Goal: Task Accomplishment & Management: Complete application form

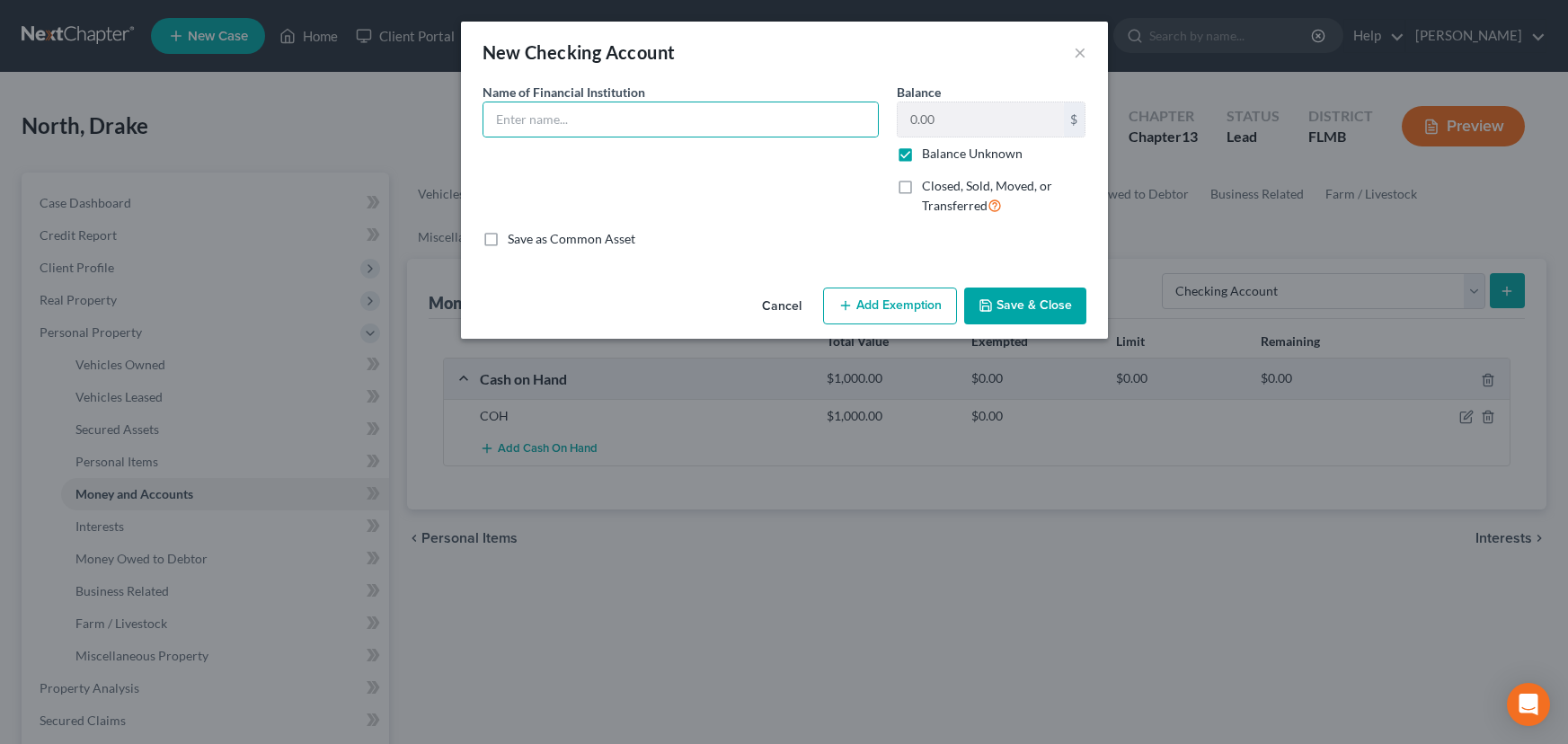
select select "checking"
type input "Fi Care Federal Credit Union"
click at [1008, 300] on button "Save & Close" at bounding box center [1026, 307] width 123 height 38
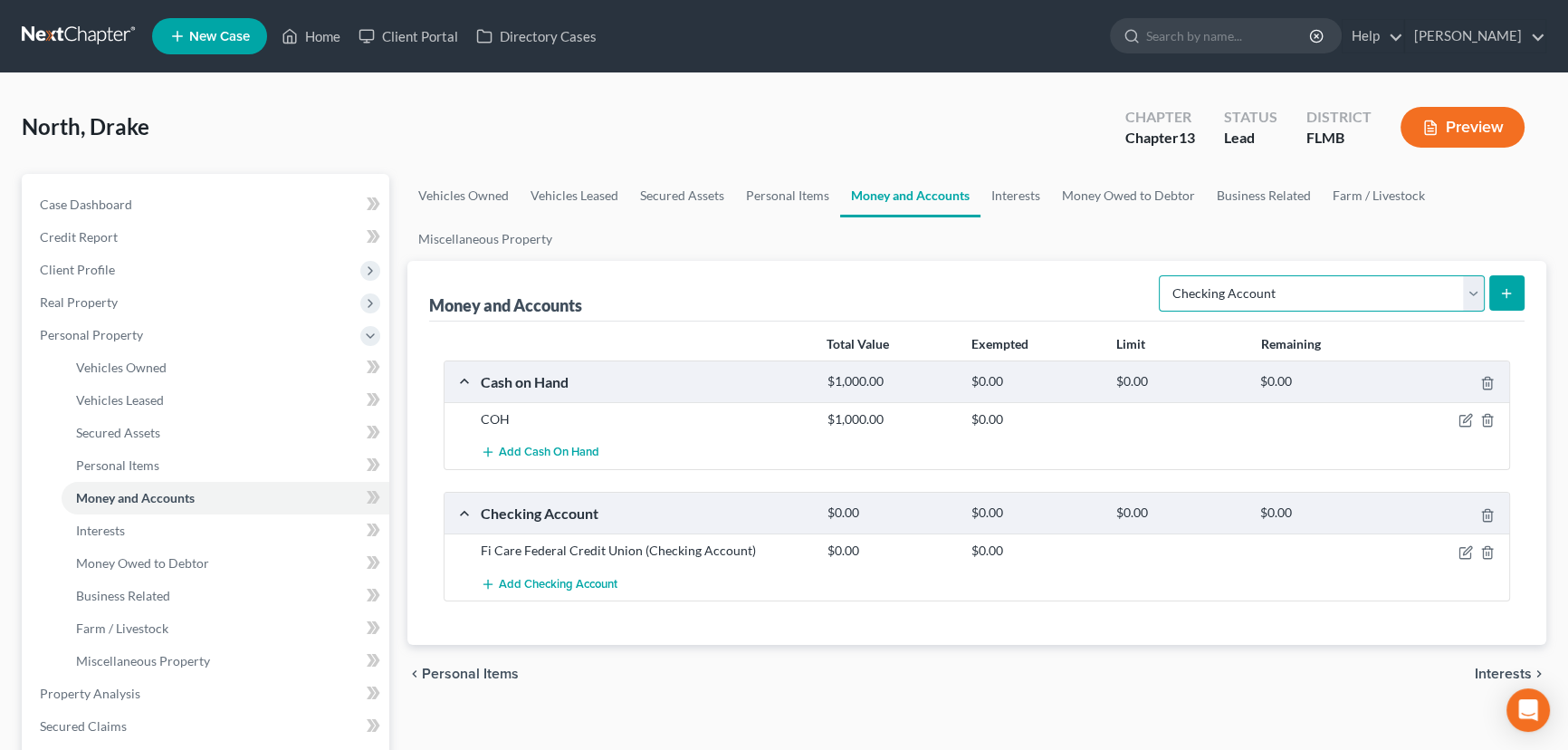
click at [1313, 301] on select "Select Account Type Brokerage Cash on Hand Certificates of Deposit Checking Acc…" at bounding box center [1322, 293] width 326 height 37
select select "savings"
click at [1163, 275] on select "Select Account Type Brokerage Cash on Hand Certificates of Deposit Checking Acc…" at bounding box center [1322, 293] width 326 height 37
click at [1506, 300] on button "submit" at bounding box center [1507, 293] width 36 height 36
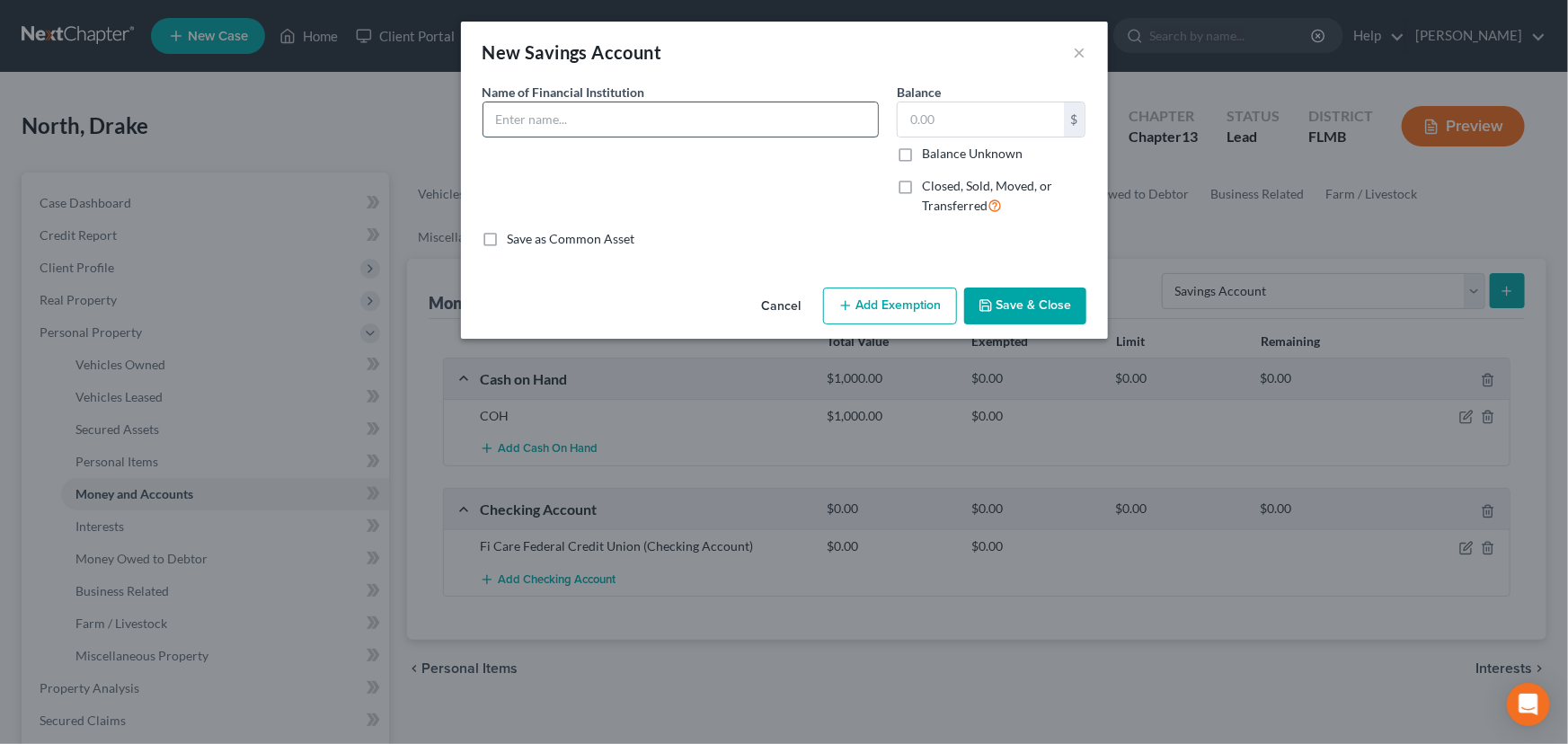
click at [605, 124] on input "text" at bounding box center [680, 119] width 395 height 34
type input "Fi Care Federal Credit Union"
click at [921, 152] on label "Balance Unknown" at bounding box center [972, 153] width 100 height 18
click at [929, 152] on input "Balance Unknown" at bounding box center [934, 150] width 12 height 12
checkbox input "true"
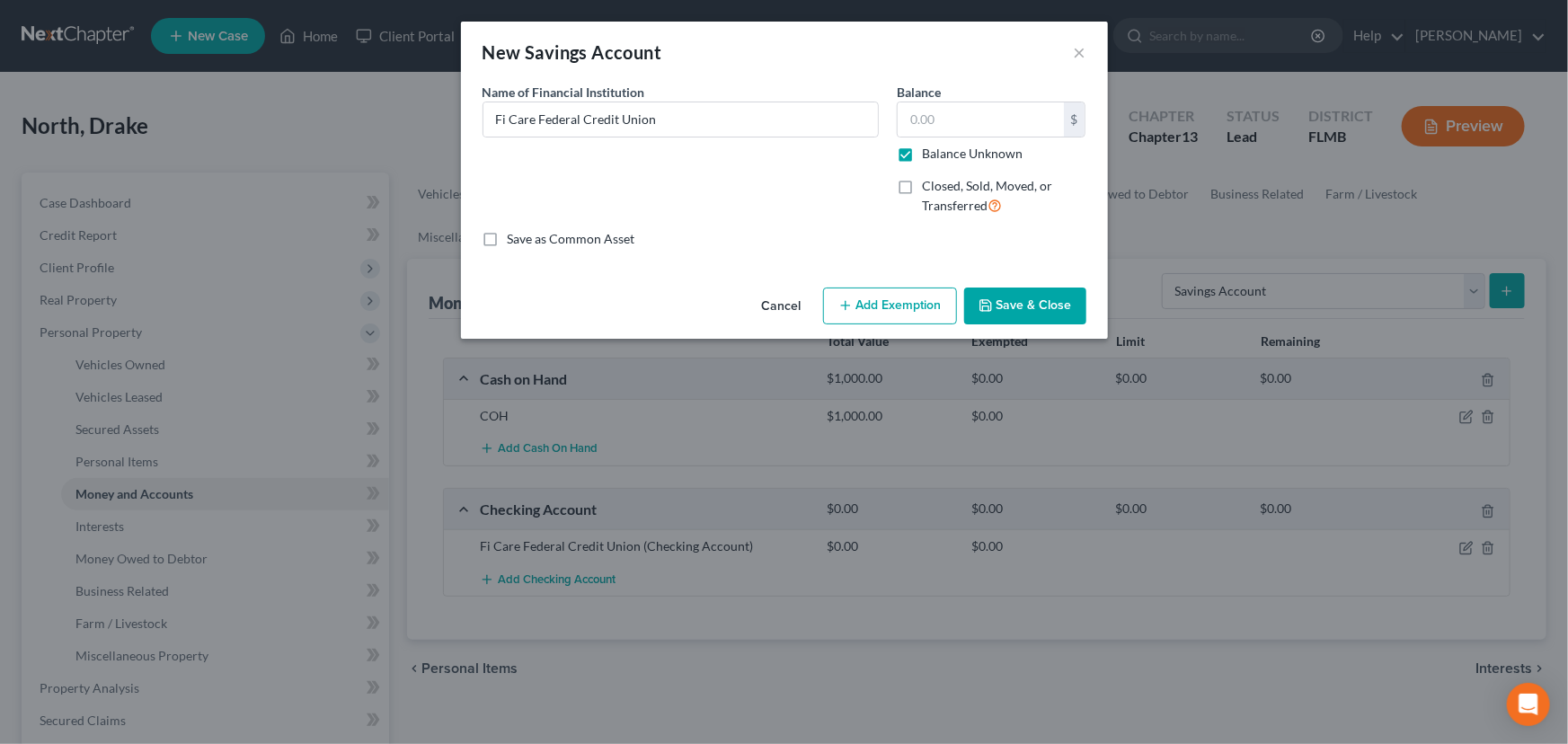
type input "0.00"
click at [1013, 306] on button "Save & Close" at bounding box center [1026, 307] width 123 height 38
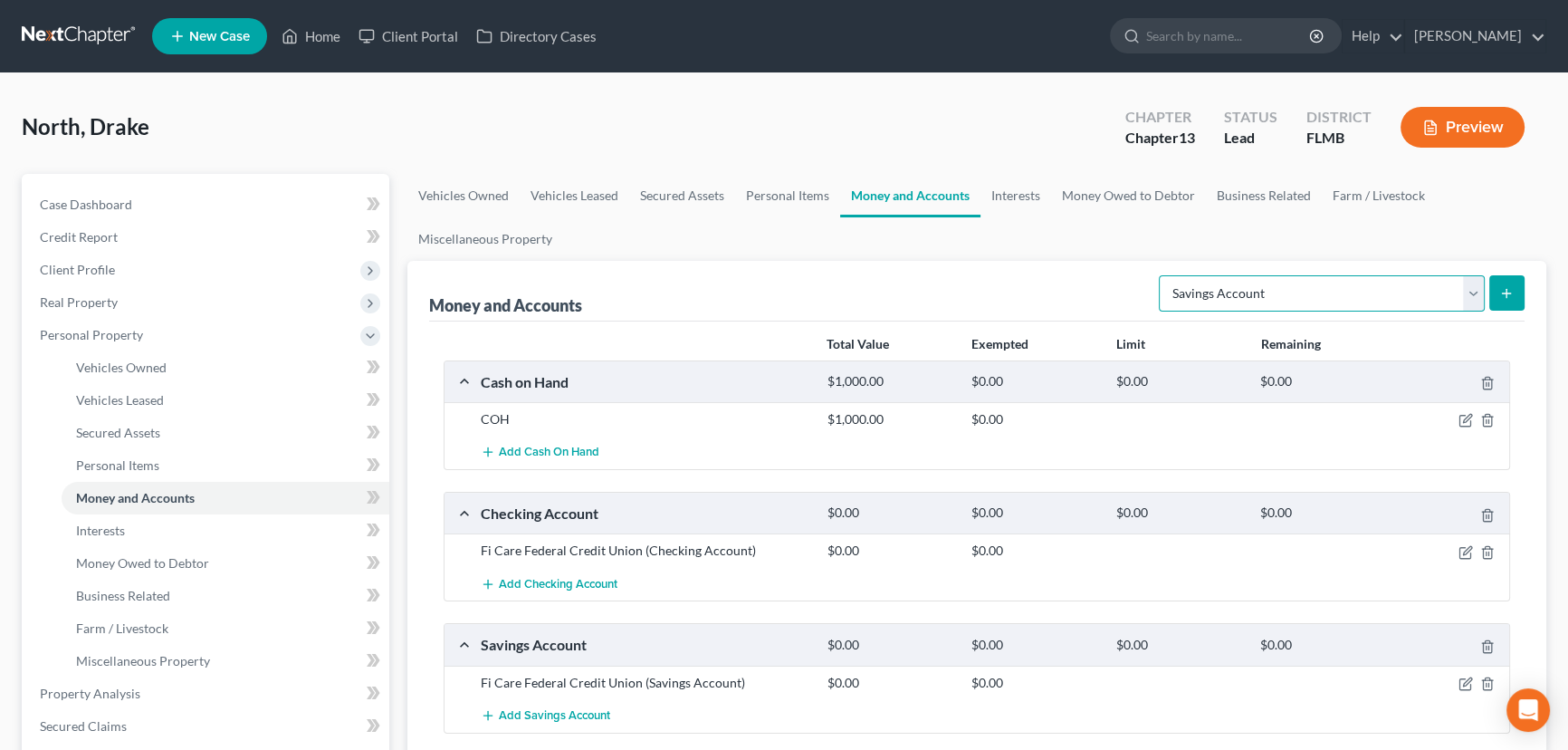
click at [1278, 287] on select "Select Account Type Brokerage Cash on Hand Certificates of Deposit Checking Acc…" at bounding box center [1322, 293] width 326 height 37
click at [1003, 192] on link "Interests" at bounding box center [1016, 196] width 70 height 43
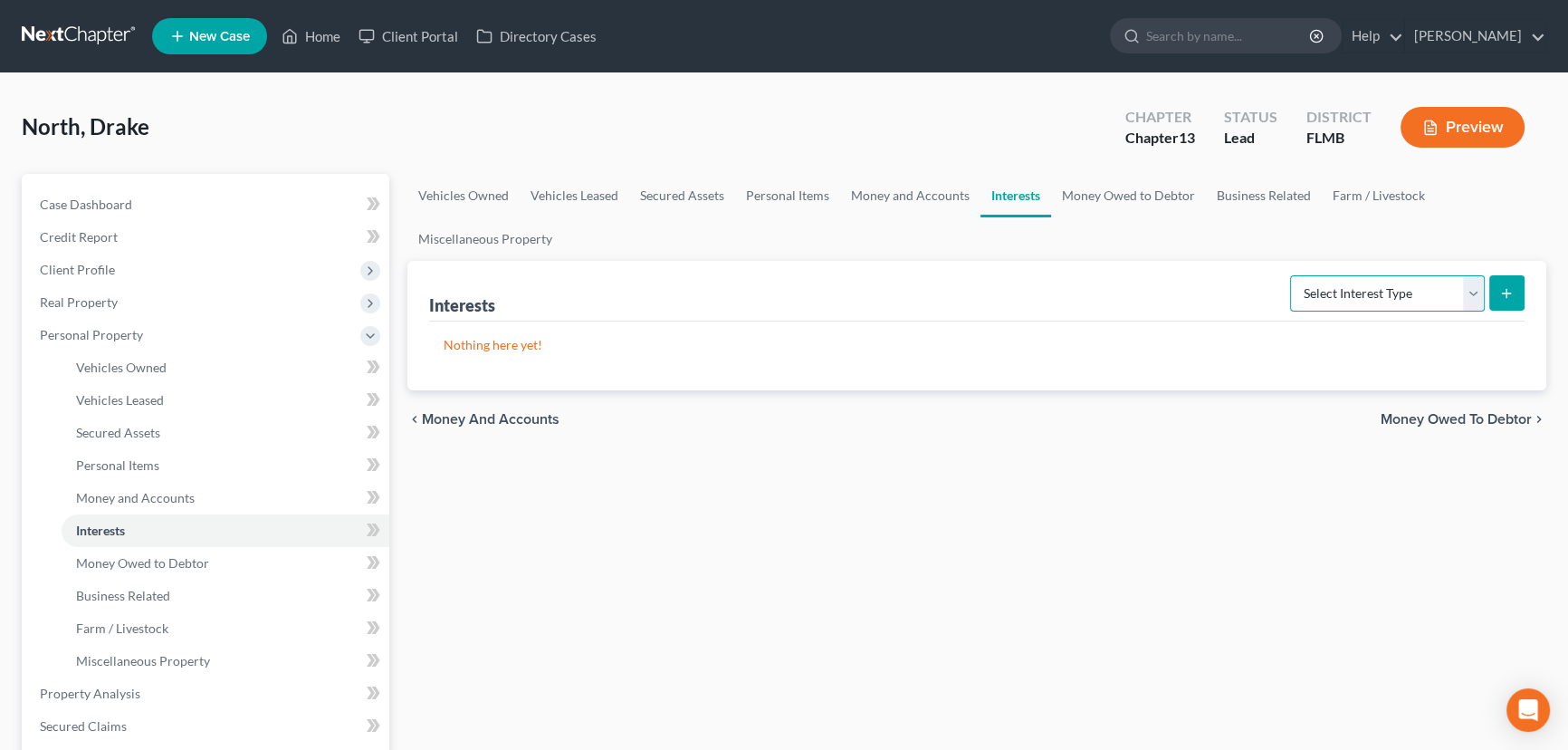
click at [1351, 282] on select "Select Interest Type 401K Annuity Bond Education IRA Government Bond Government…" at bounding box center [1387, 293] width 195 height 37
select select "pension_plan"
click at [1292, 275] on select "Select Interest Type 401K Annuity Bond Education IRA Government Bond Government…" at bounding box center [1387, 293] width 195 height 37
click at [1375, 283] on select "Select Interest Type 401K Annuity Bond Education IRA Government Bond Government…" at bounding box center [1387, 293] width 195 height 37
click at [1292, 275] on select "Select Interest Type 401K Annuity Bond Education IRA Government Bond Government…" at bounding box center [1387, 293] width 195 height 37
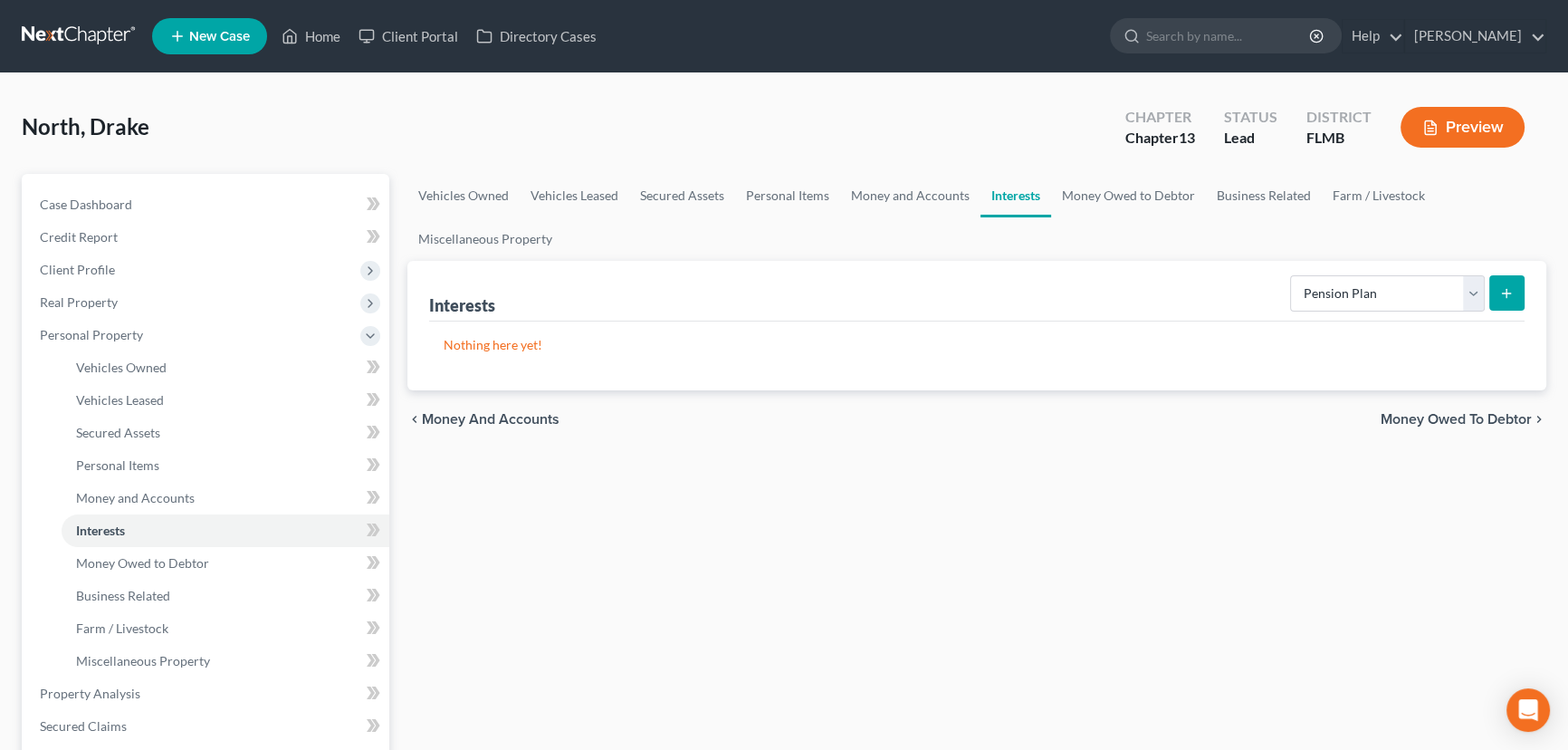
click at [1508, 292] on icon "submit" at bounding box center [1506, 293] width 14 height 14
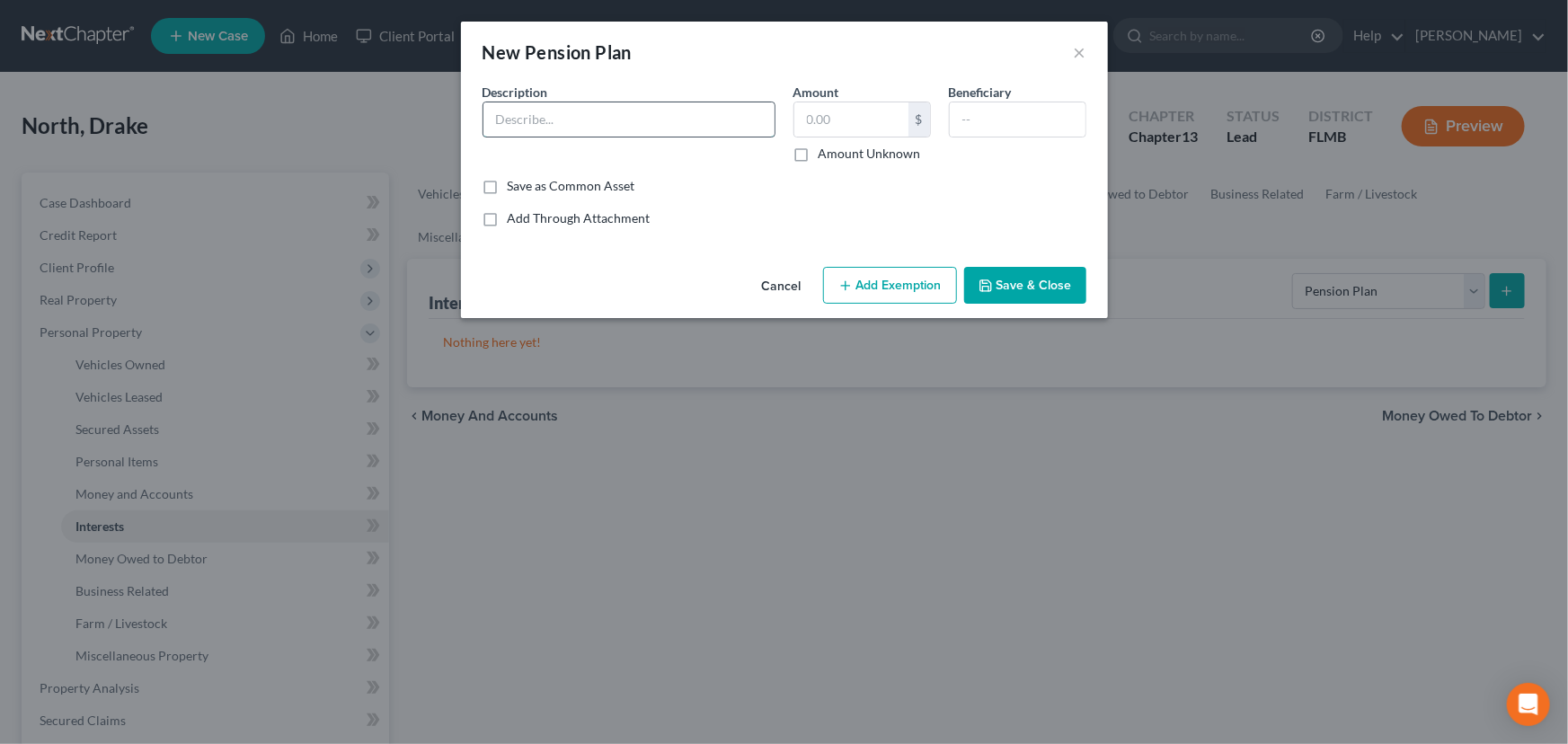
click at [635, 126] on input "text" at bounding box center [628, 119] width 291 height 34
type input "Lincoln Financial- Retirement Matched Savings"
click at [863, 127] on input "text" at bounding box center [851, 119] width 114 height 34
type input "400,000"
click at [1007, 282] on button "Save & Close" at bounding box center [1026, 285] width 123 height 38
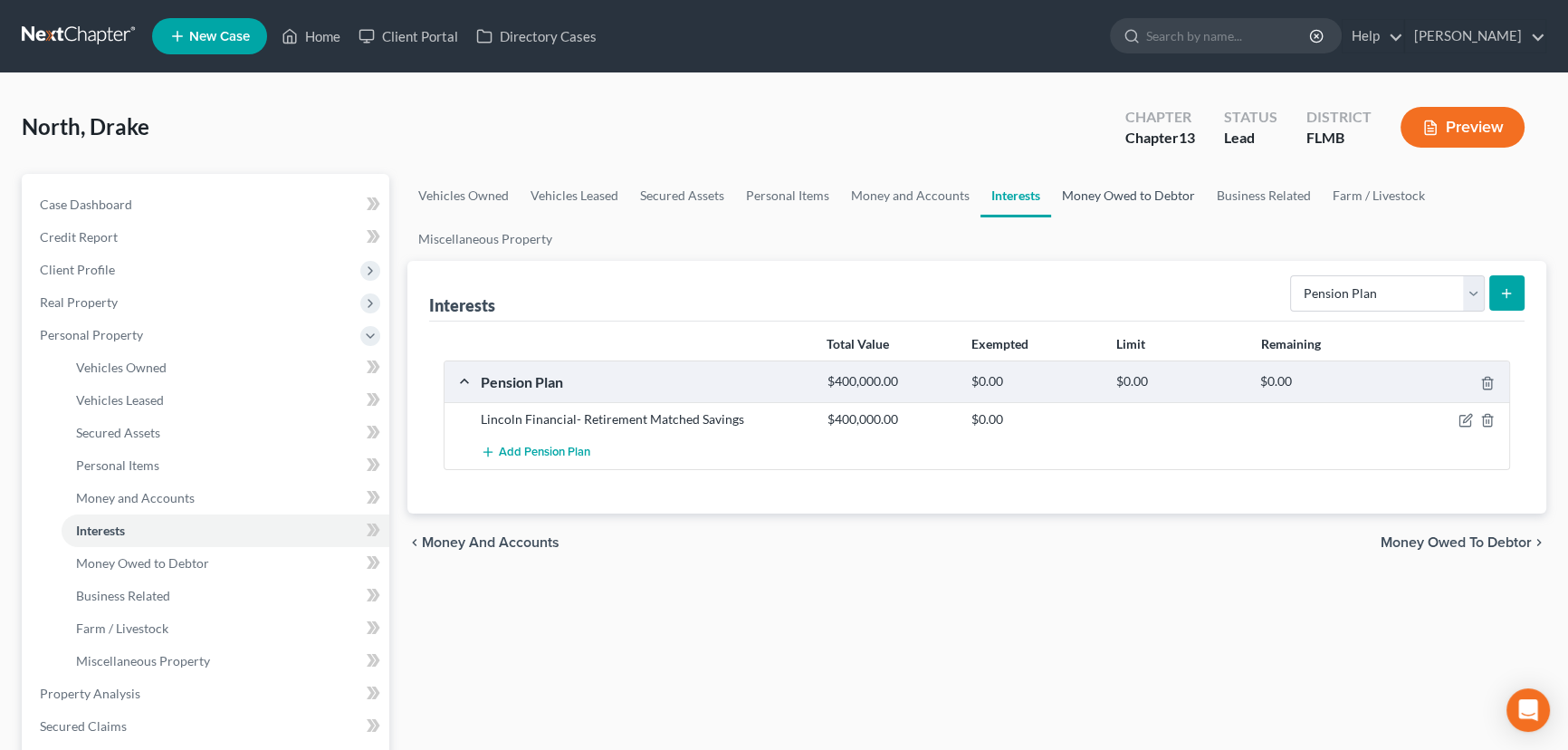
click at [1093, 194] on link "Money Owed to Debtor" at bounding box center [1128, 196] width 154 height 43
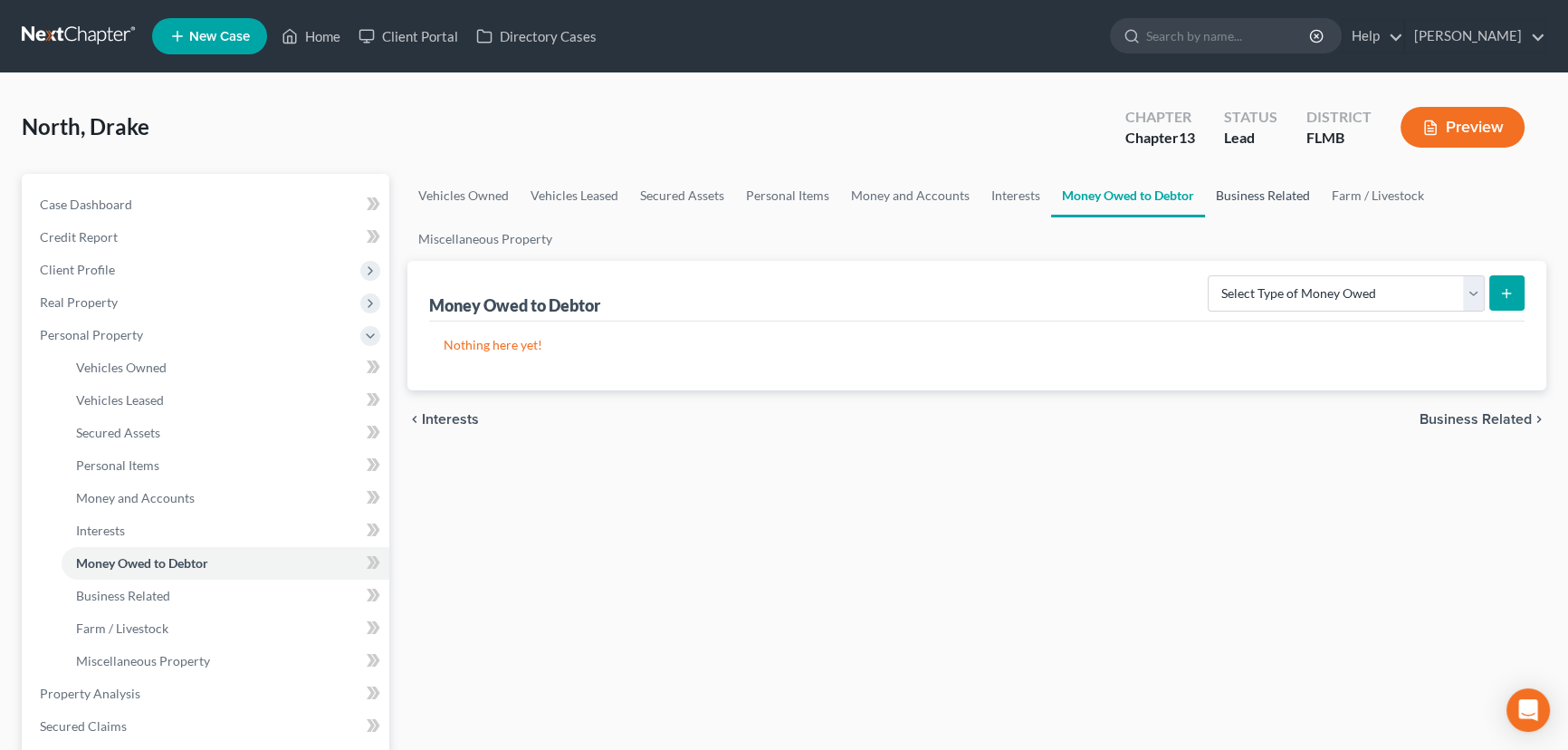
click at [1257, 191] on link "Business Related" at bounding box center [1263, 196] width 116 height 43
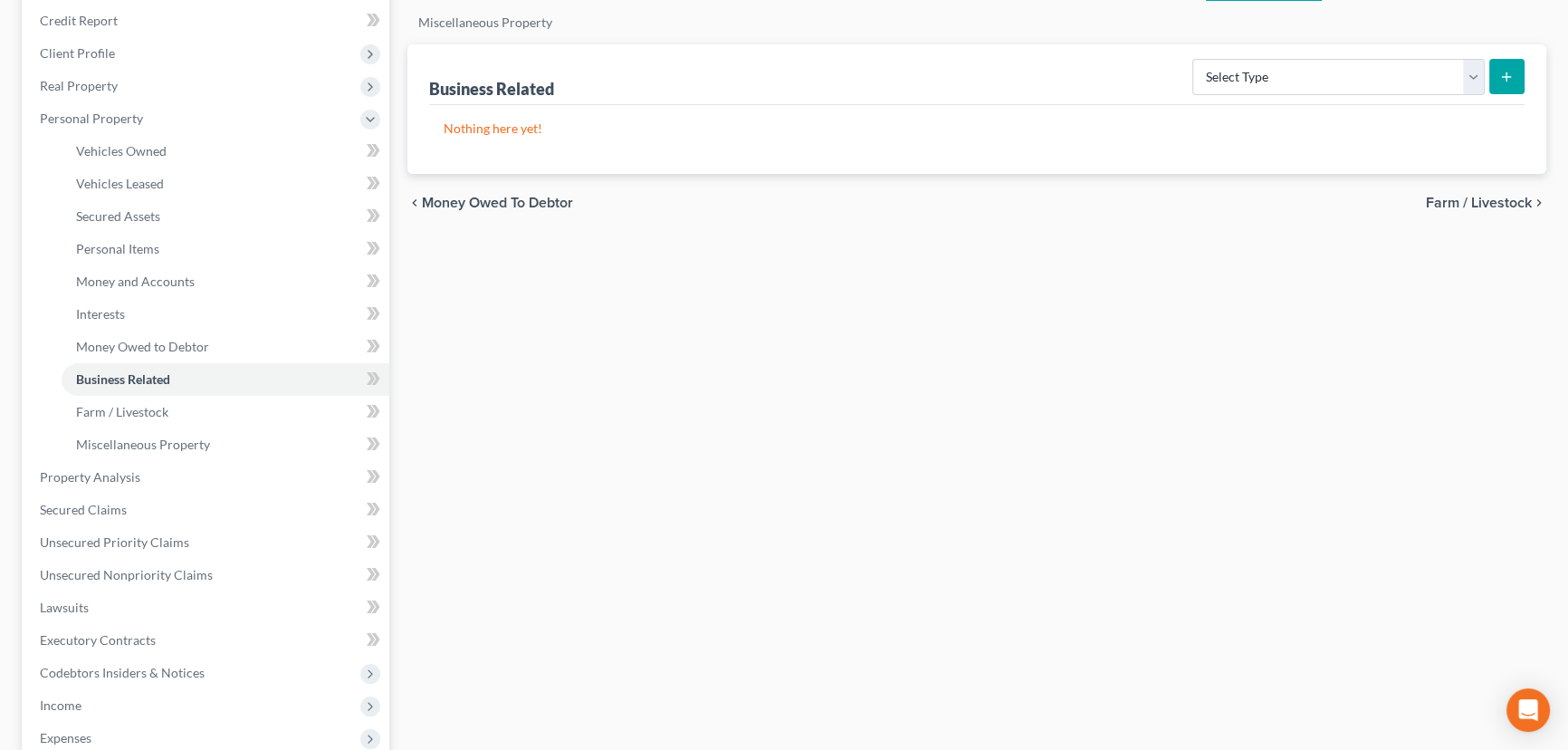
scroll to position [219, 0]
click at [125, 473] on span "Property Analysis" at bounding box center [90, 474] width 100 height 15
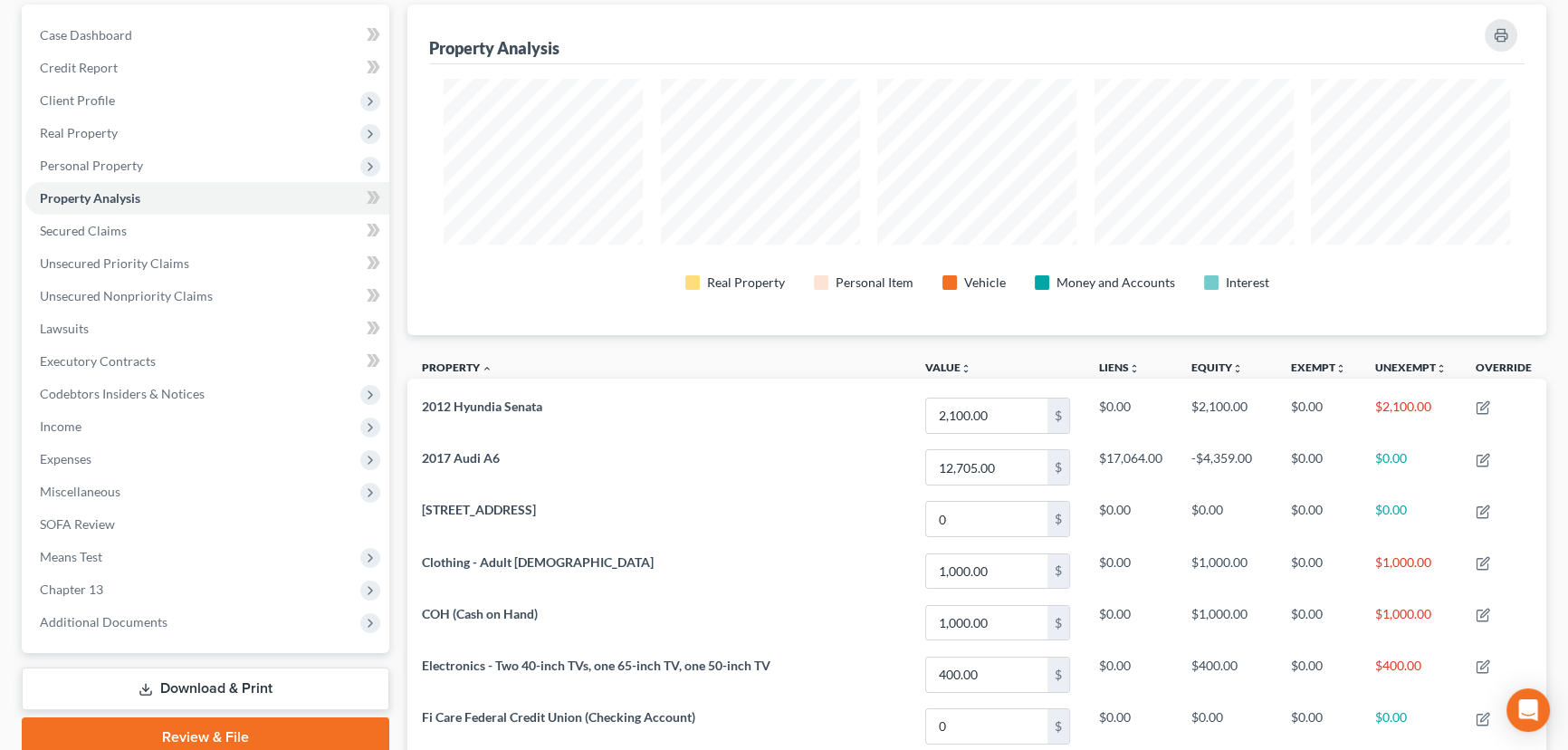
scroll to position [219, 0]
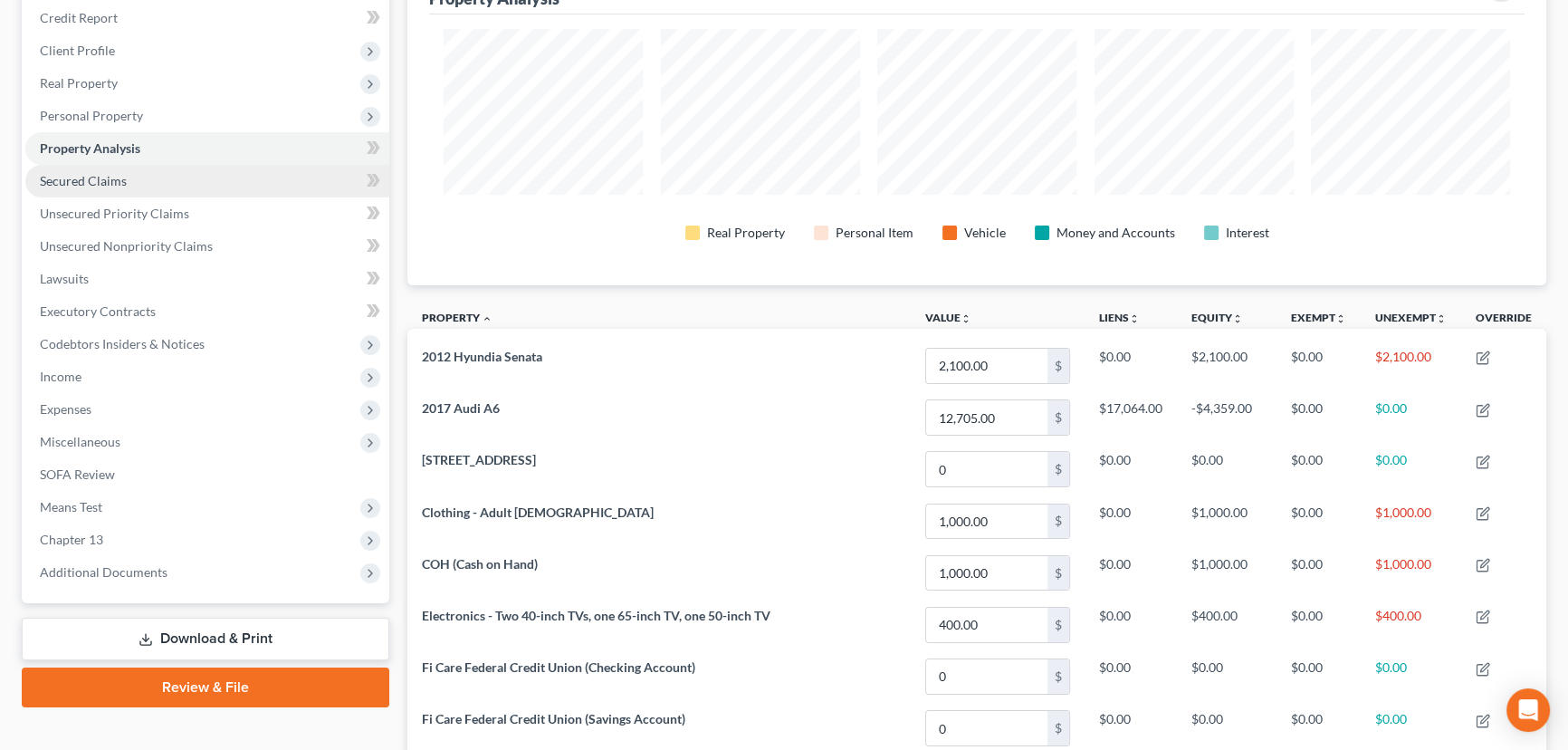
click at [147, 189] on link "Secured Claims" at bounding box center [207, 181] width 364 height 33
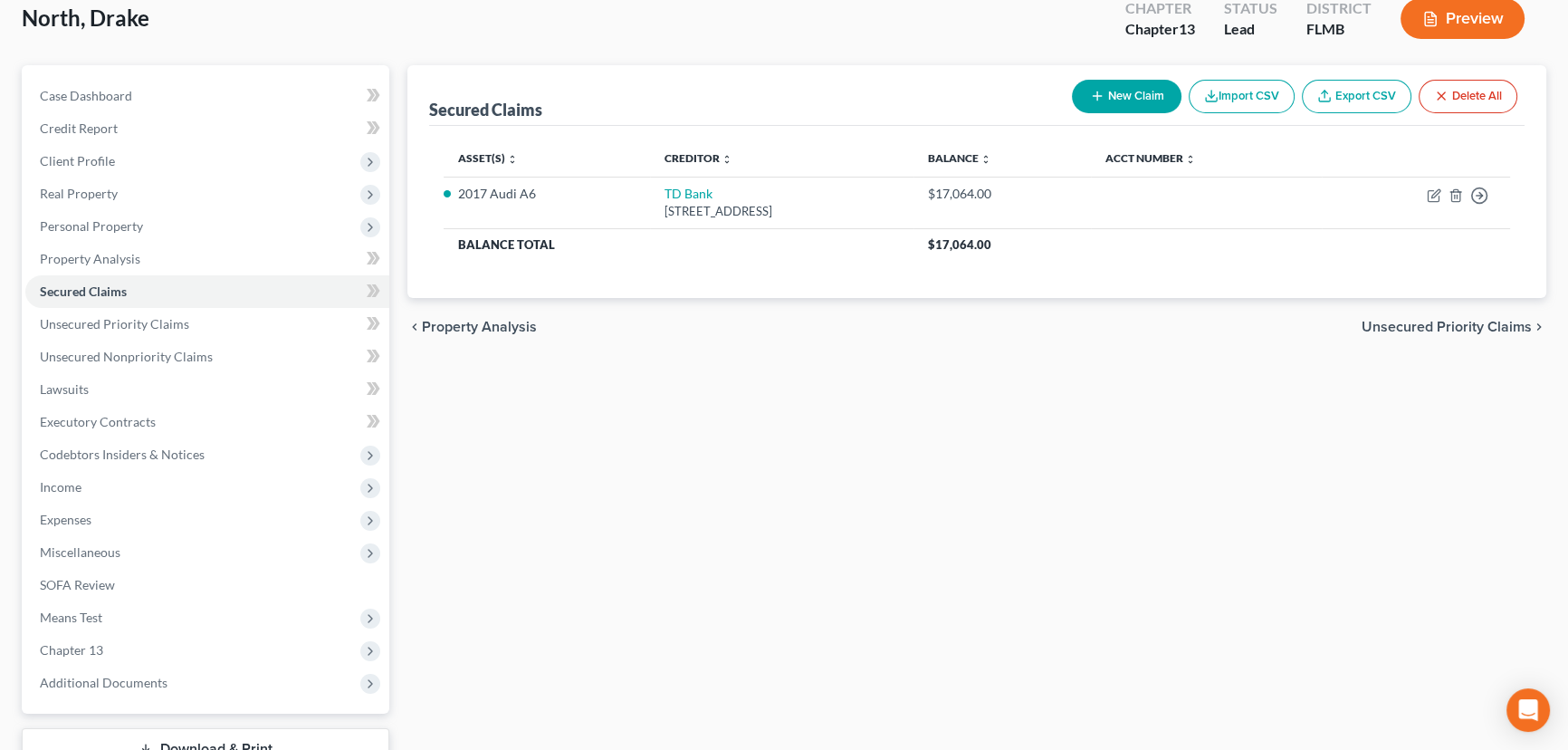
scroll to position [219, 0]
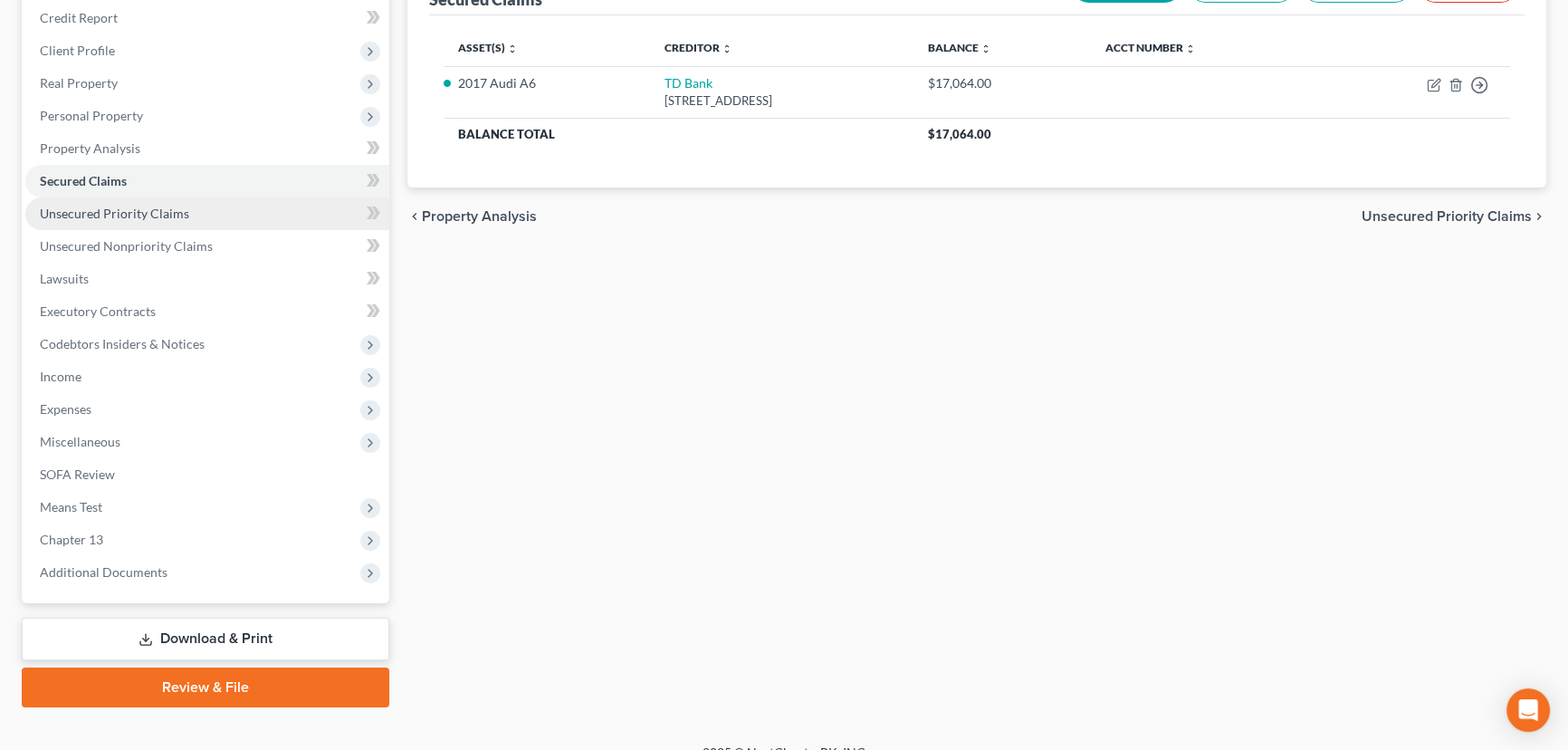
click at [117, 211] on span "Unsecured Priority Claims" at bounding box center [115, 213] width 150 height 15
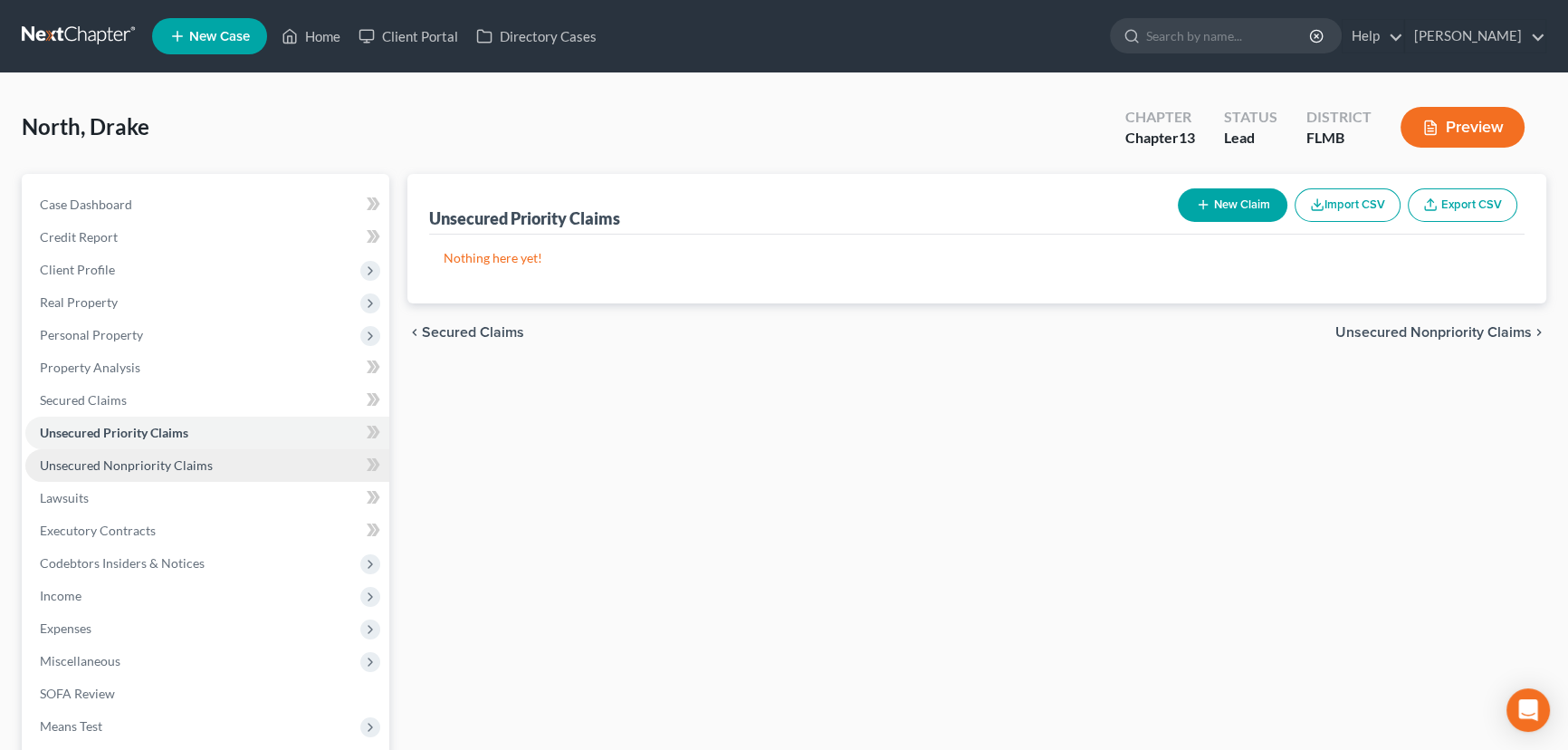
click at [226, 465] on link "Unsecured Nonpriority Claims" at bounding box center [207, 465] width 364 height 33
click at [1199, 205] on line "button" at bounding box center [1203, 205] width 8 height 0
select select "0"
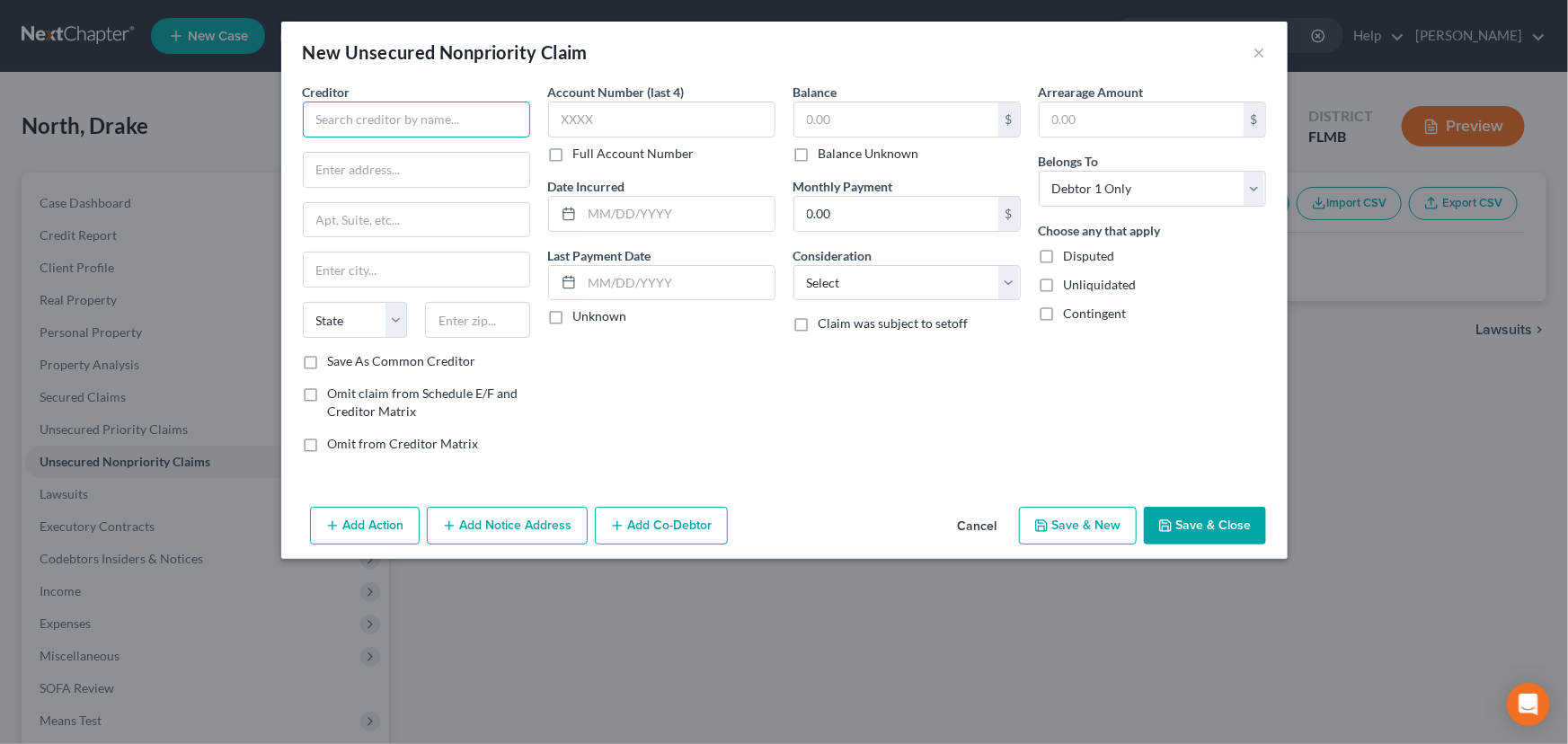
click at [369, 117] on input "text" at bounding box center [416, 119] width 228 height 36
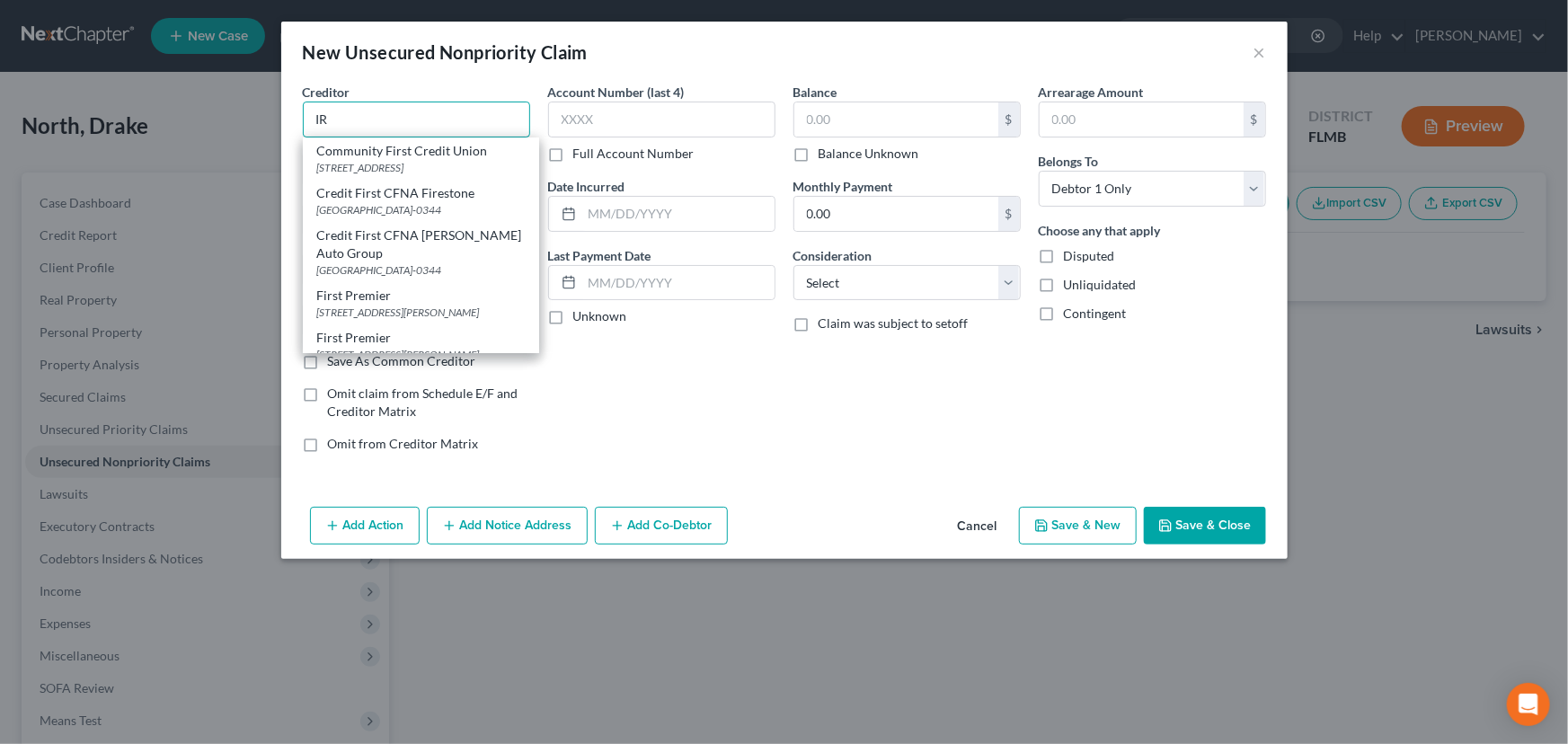
type input "I"
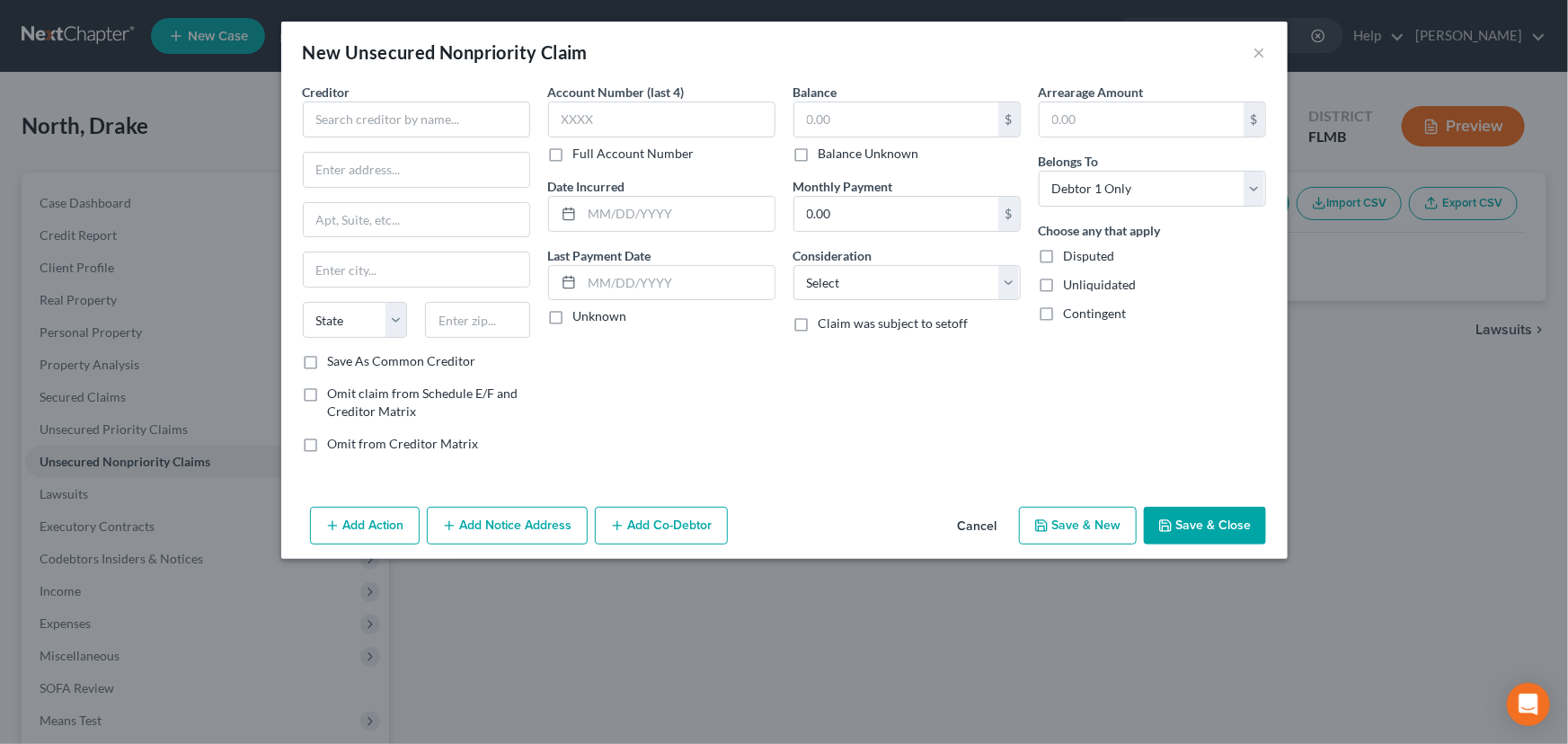
click at [973, 520] on button "Cancel" at bounding box center [978, 526] width 69 height 36
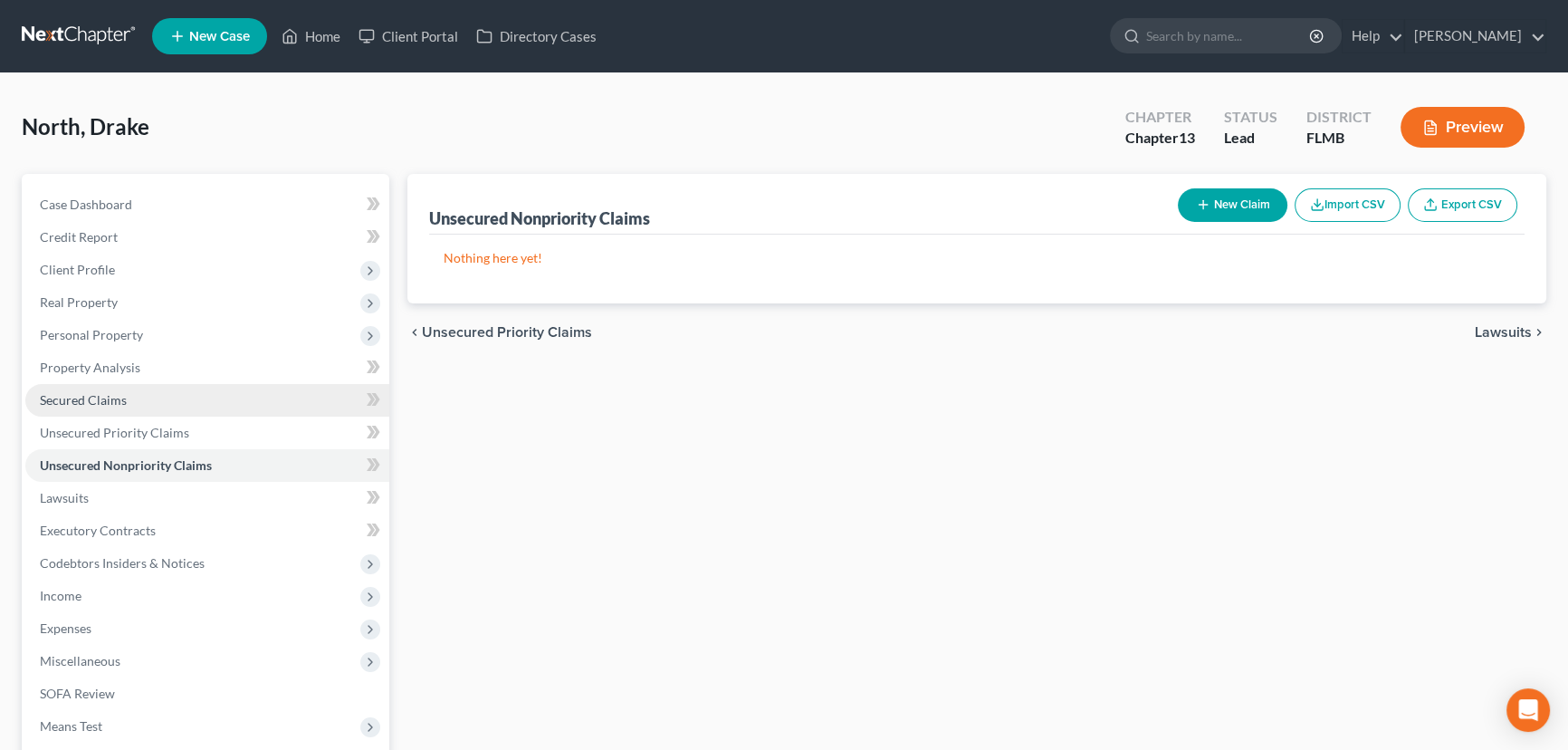
click at [96, 401] on span "Secured Claims" at bounding box center [83, 400] width 87 height 15
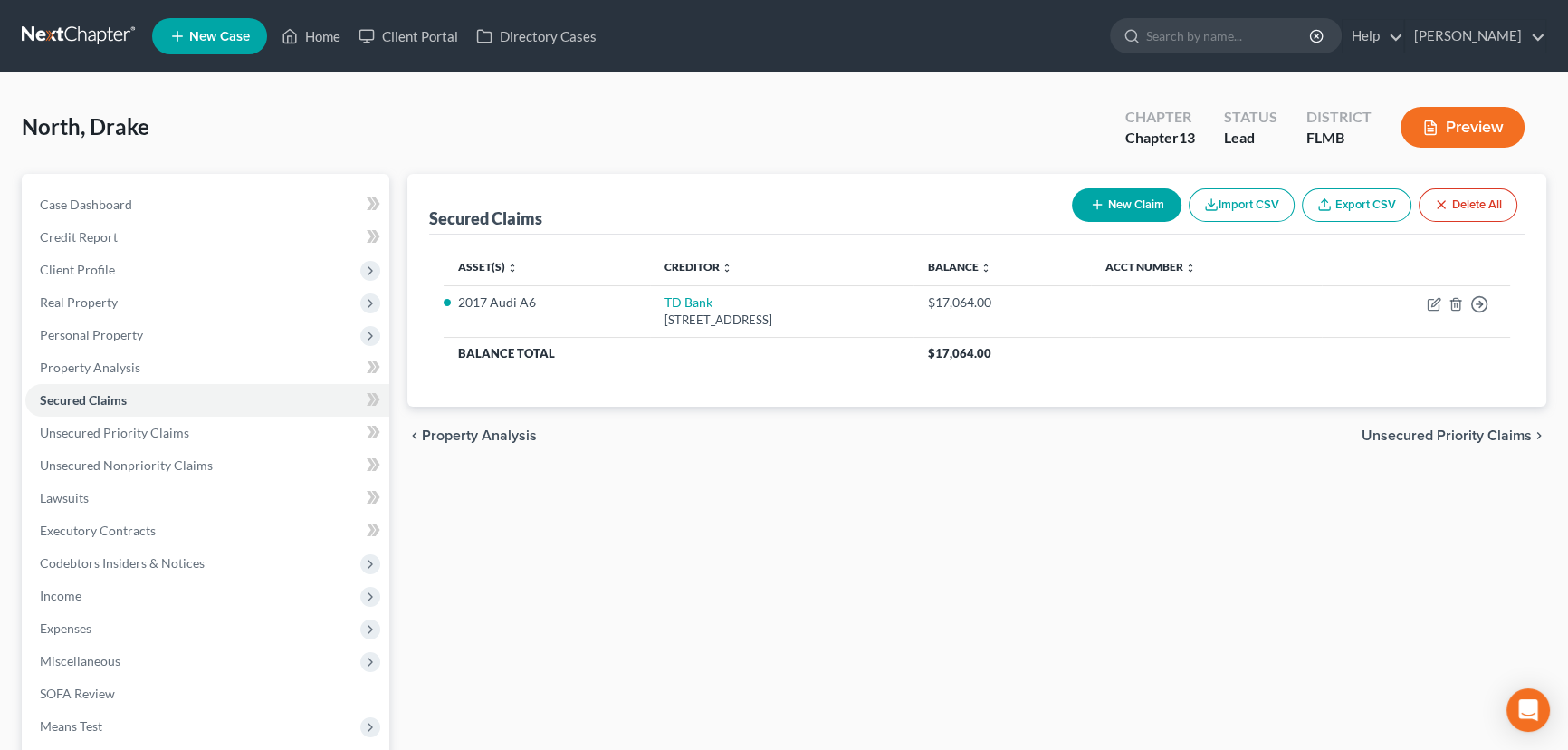
click at [1103, 203] on button "New Claim" at bounding box center [1126, 205] width 110 height 34
select select "0"
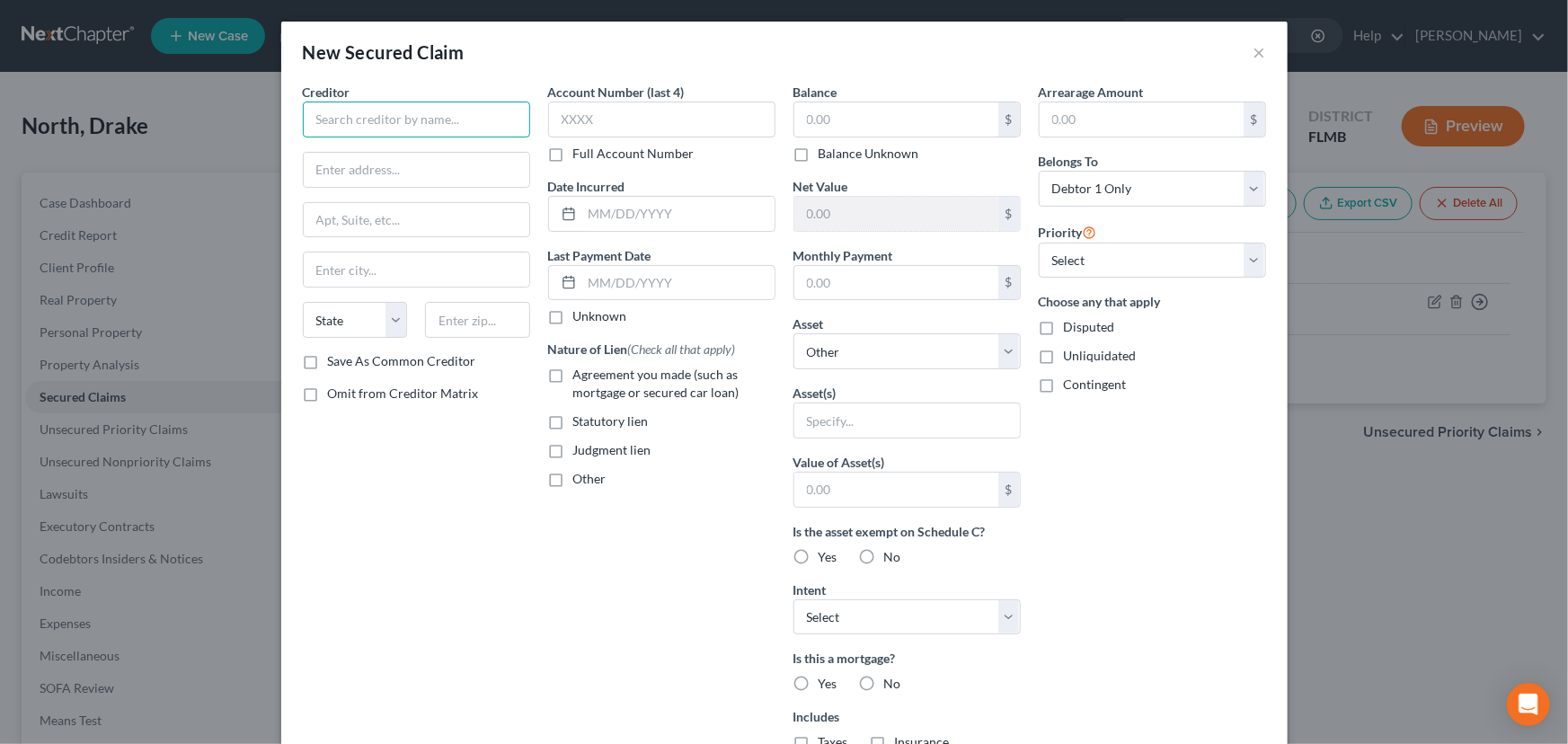
click at [388, 127] on input "text" at bounding box center [416, 119] width 228 height 36
type input "Freedom Mortgage"
click at [500, 176] on input "text" at bounding box center [416, 169] width 226 height 34
type input "PO Box 619063"
